Goal: Download file/media

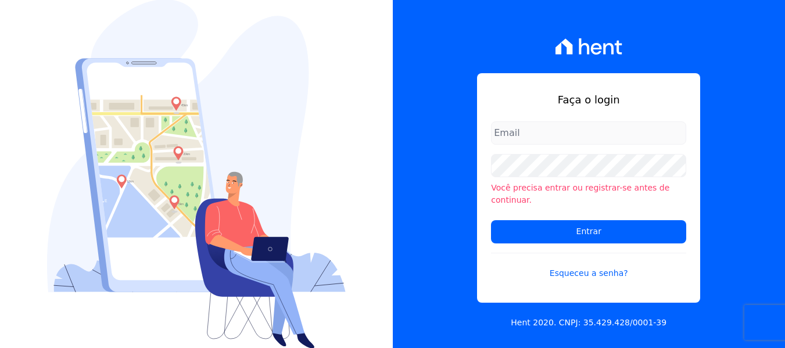
type input "[PERSON_NAME][EMAIL_ADDRESS][DOMAIN_NAME]"
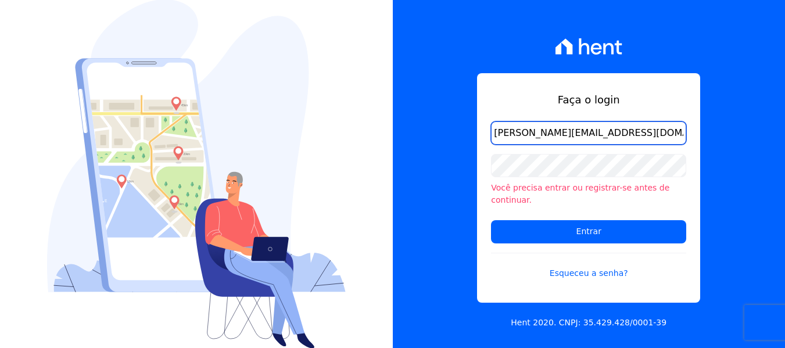
click at [540, 145] on input "amanda.piquini@quattroconstrutora.com.br" at bounding box center [588, 132] width 195 height 23
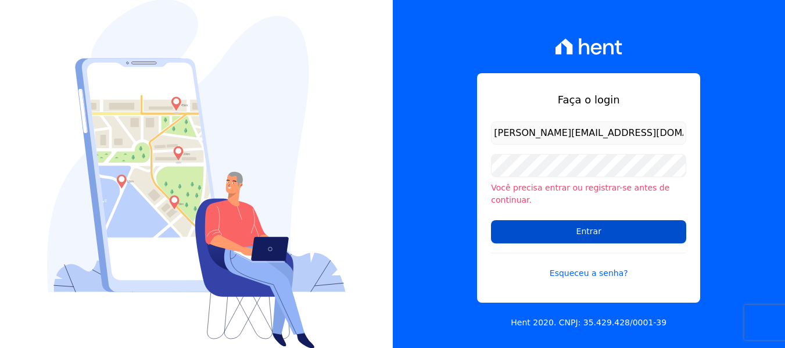
click at [534, 228] on input "Entrar" at bounding box center [588, 231] width 195 height 23
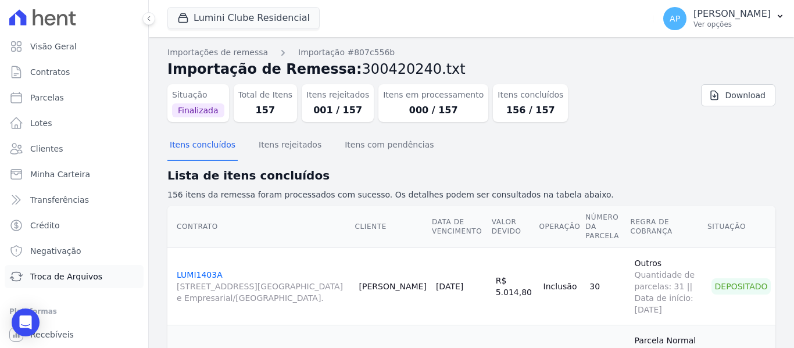
click at [64, 273] on span "Troca de Arquivos" at bounding box center [66, 277] width 72 height 12
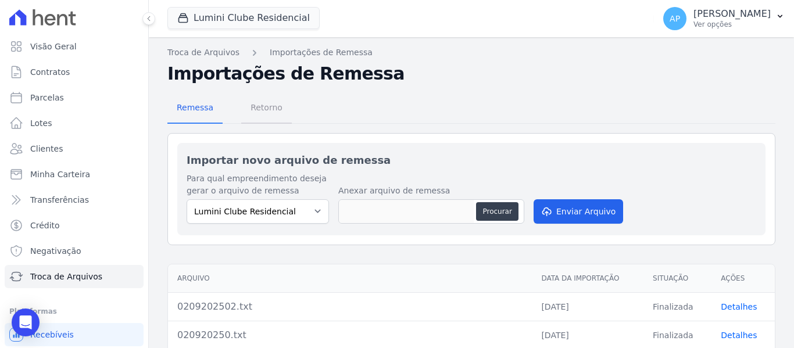
click at [264, 105] on span "Retorno" at bounding box center [266, 107] width 46 height 23
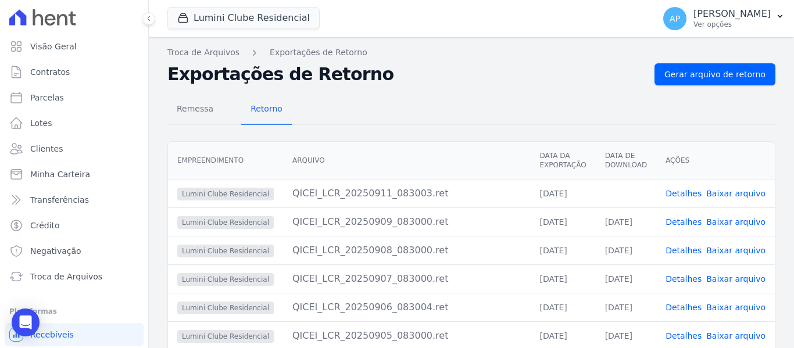
click at [724, 191] on link "Baixar arquivo" at bounding box center [735, 193] width 59 height 9
drag, startPoint x: 277, startPoint y: 9, endPoint x: 267, endPoint y: 27, distance: 20.3
click at [277, 9] on button "Lumini Clube Residencial" at bounding box center [243, 18] width 152 height 22
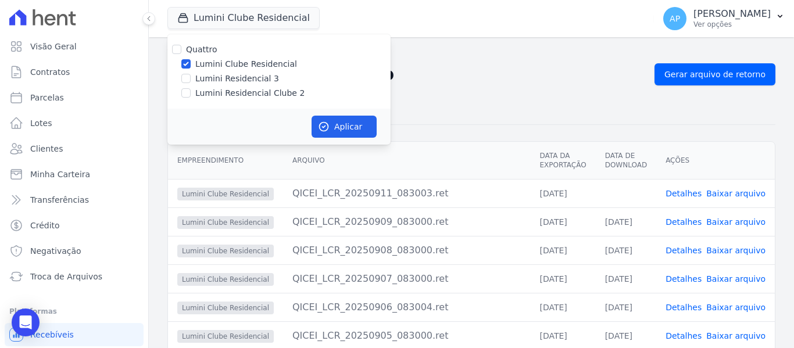
click at [191, 89] on div "Lumini Residencial Clube 2" at bounding box center [278, 93] width 223 height 12
click at [185, 89] on input "Lumini Residencial Clube 2" at bounding box center [185, 92] width 9 height 9
checkbox input "true"
click at [182, 67] on input "Lumini Clube Residencial" at bounding box center [185, 63] width 9 height 9
checkbox input "false"
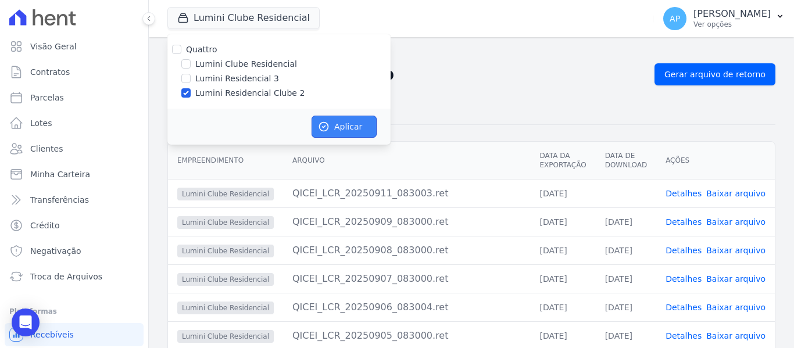
click at [352, 128] on button "Aplicar" at bounding box center [343, 127] width 65 height 22
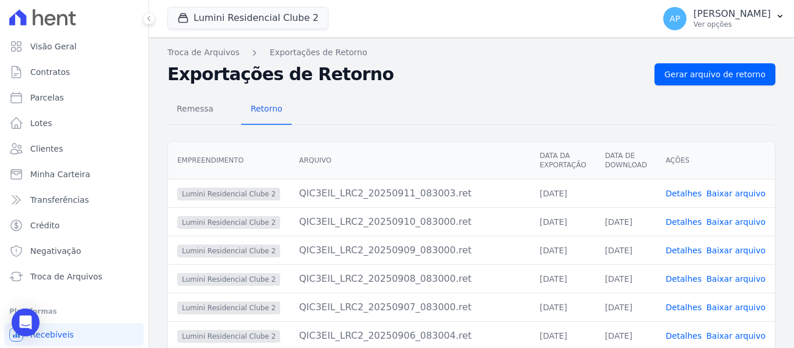
click at [719, 195] on link "Baixar arquivo" at bounding box center [735, 193] width 59 height 9
